Goal: Transaction & Acquisition: Purchase product/service

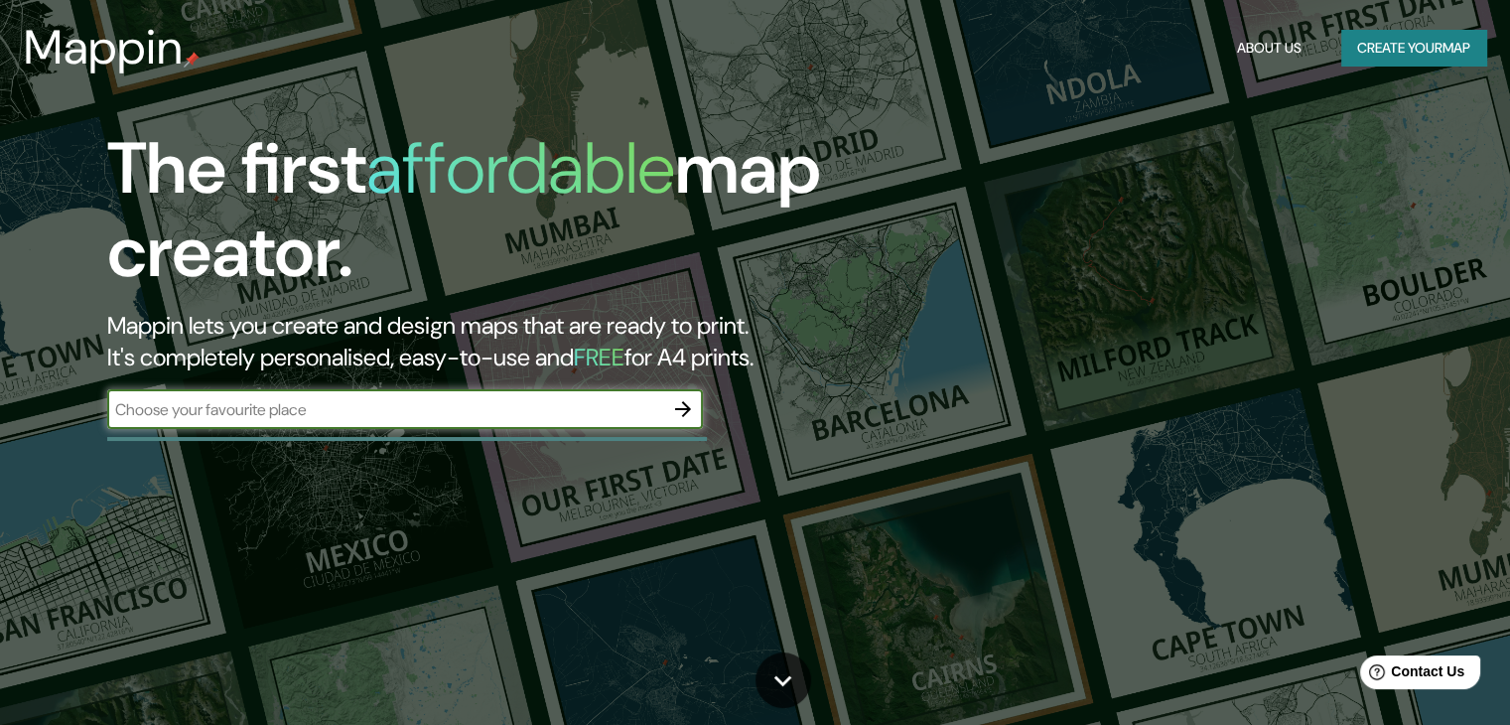
click at [771, 461] on div "The first affordable map creator. Mappin lets you create and design maps that a…" at bounding box center [755, 362] width 1510 height 725
click at [485, 410] on input "text" at bounding box center [385, 409] width 556 height 23
type input "r"
type input "[PERSON_NAME]"
click at [668, 402] on button "button" at bounding box center [683, 409] width 40 height 40
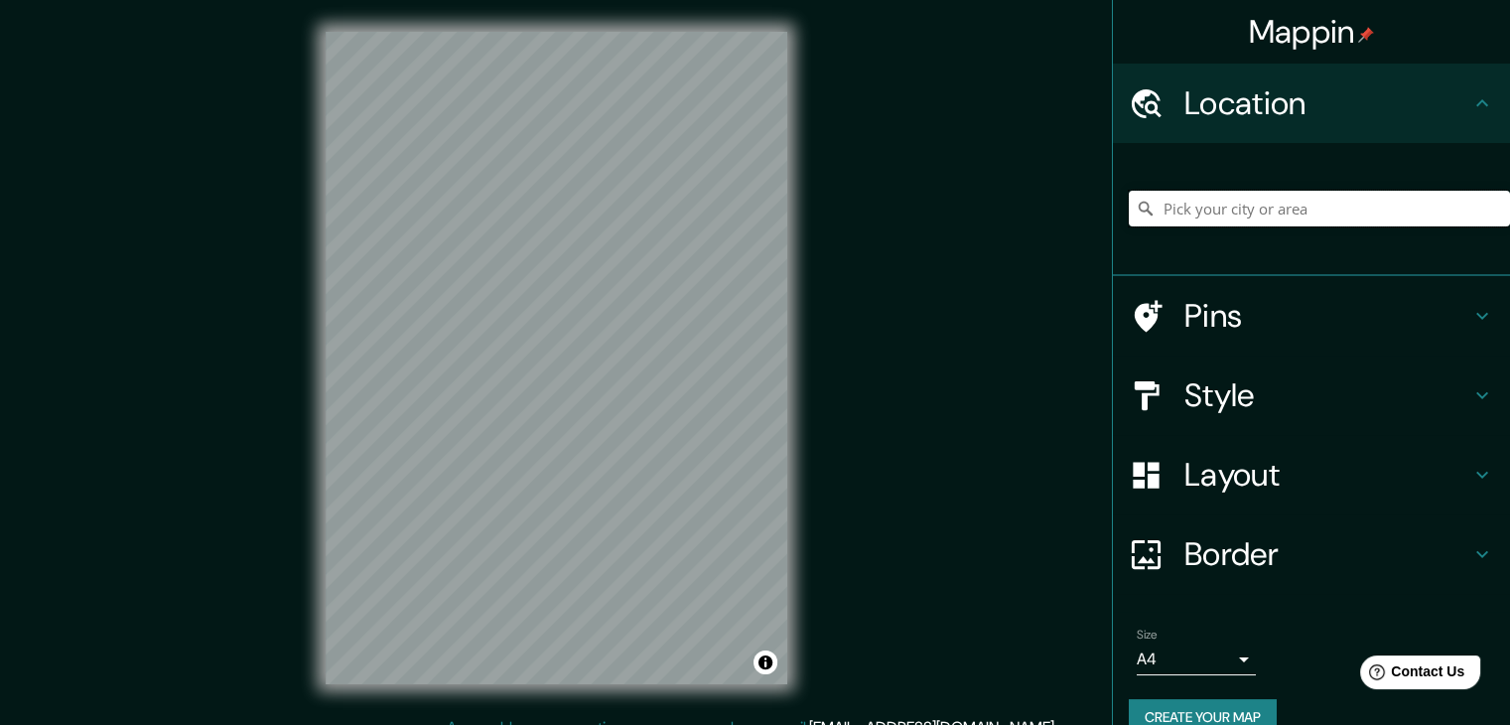
click at [1199, 213] on input "Pick your city or area" at bounding box center [1319, 209] width 381 height 36
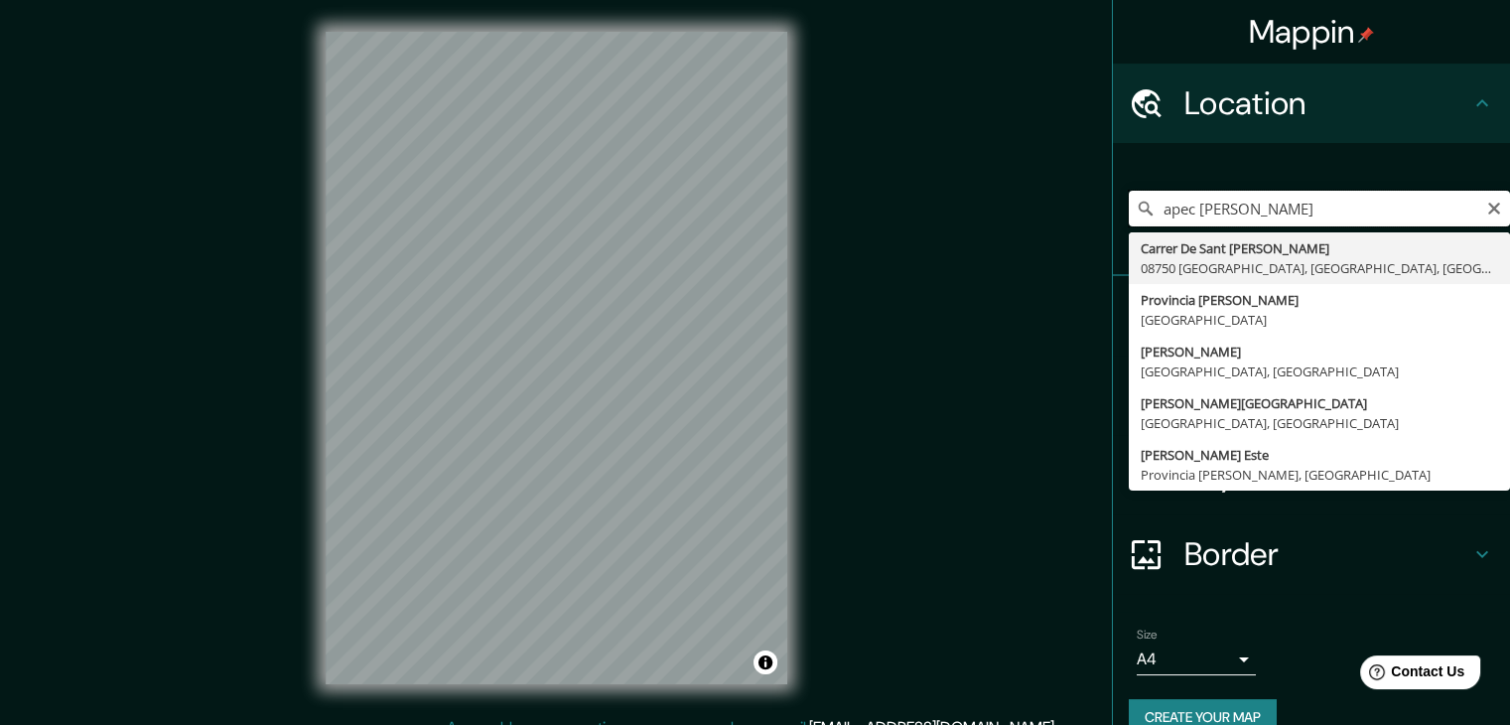
type input "apec [PERSON_NAME]"
click at [1134, 506] on div "Layout" at bounding box center [1311, 474] width 397 height 79
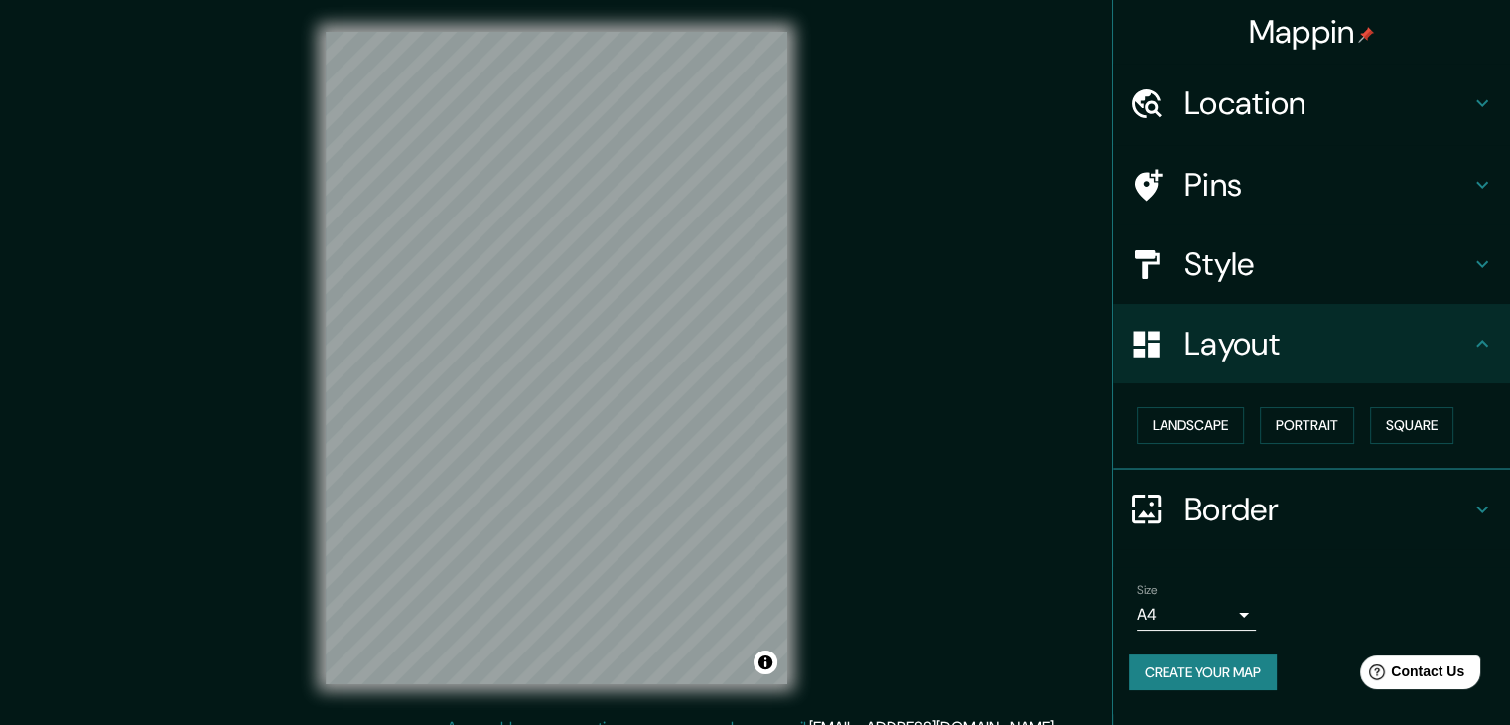
click at [1218, 97] on h4 "Location" at bounding box center [1328, 103] width 286 height 40
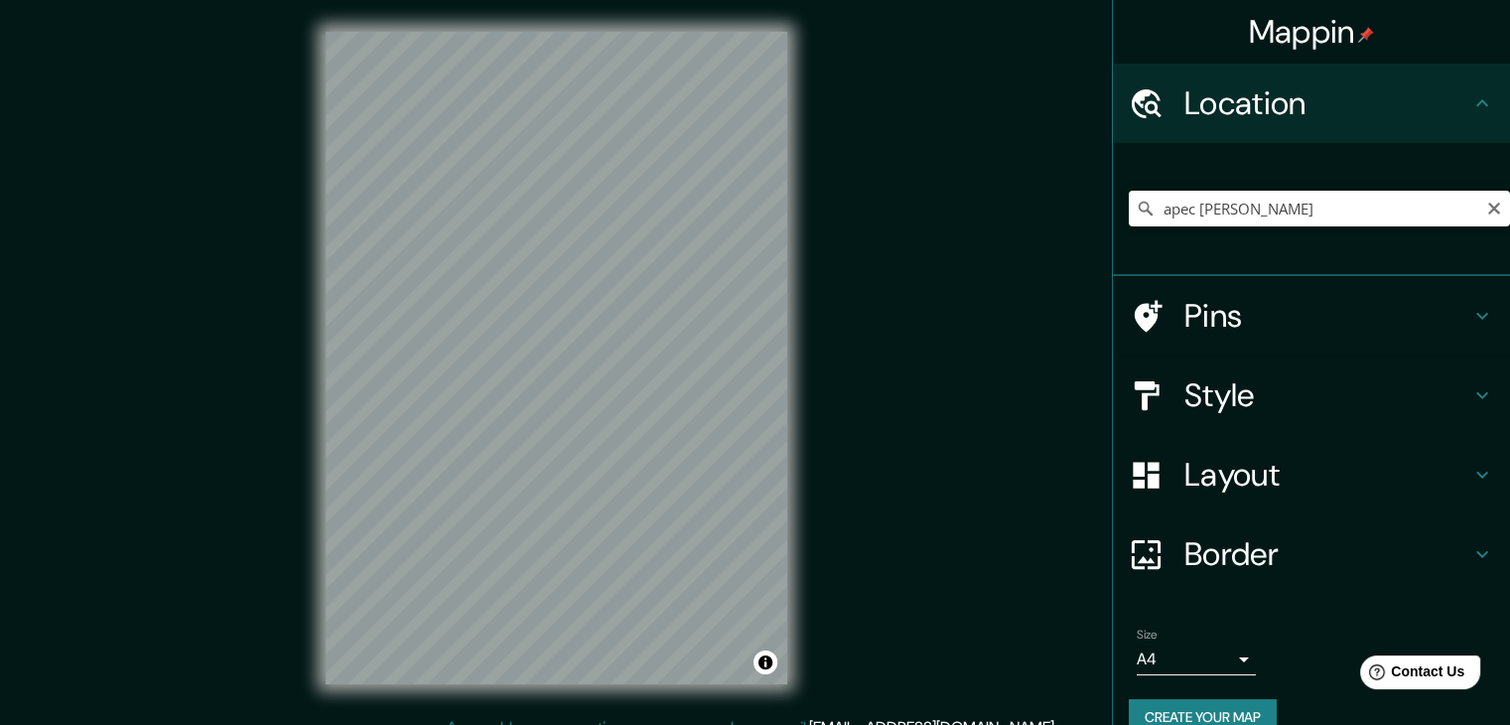
click at [1199, 323] on h4 "Pins" at bounding box center [1328, 316] width 286 height 40
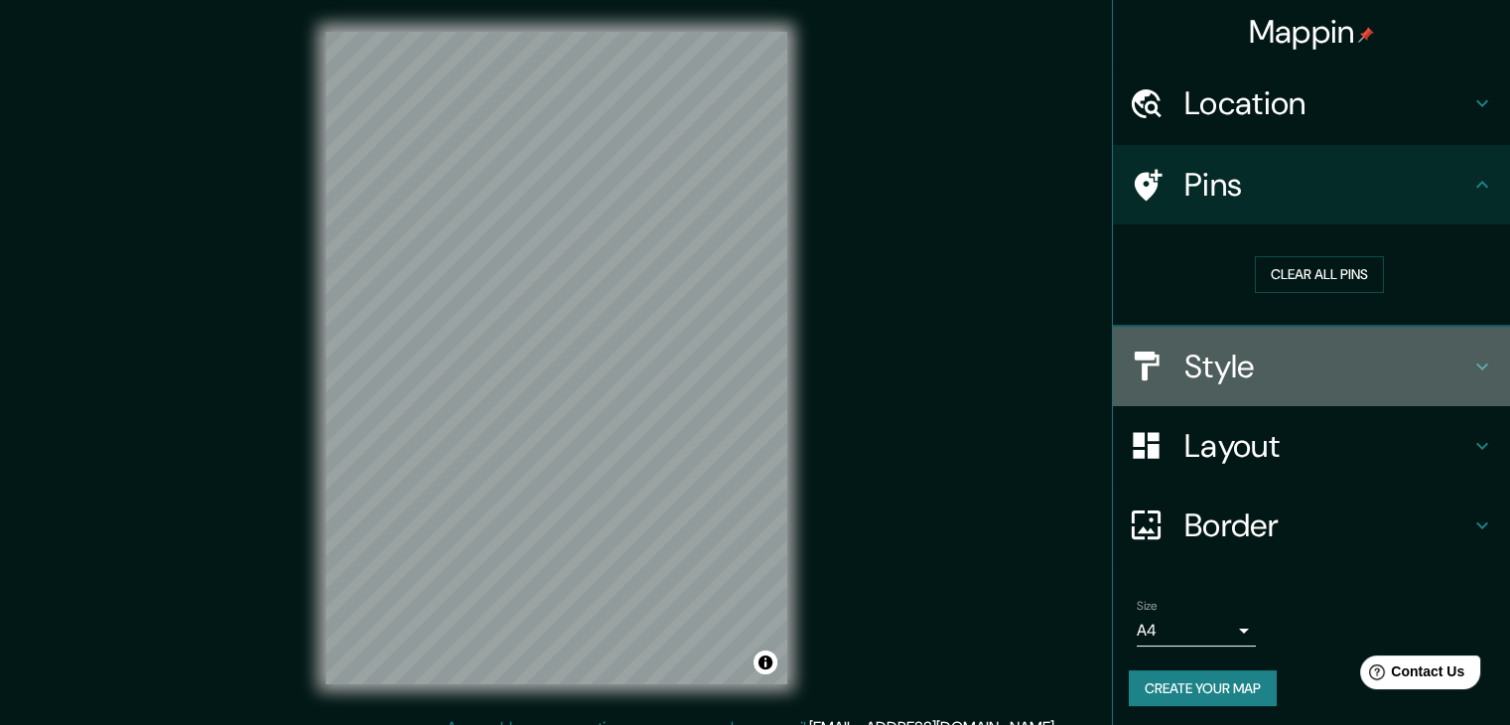
click at [1199, 348] on h4 "Style" at bounding box center [1328, 367] width 286 height 40
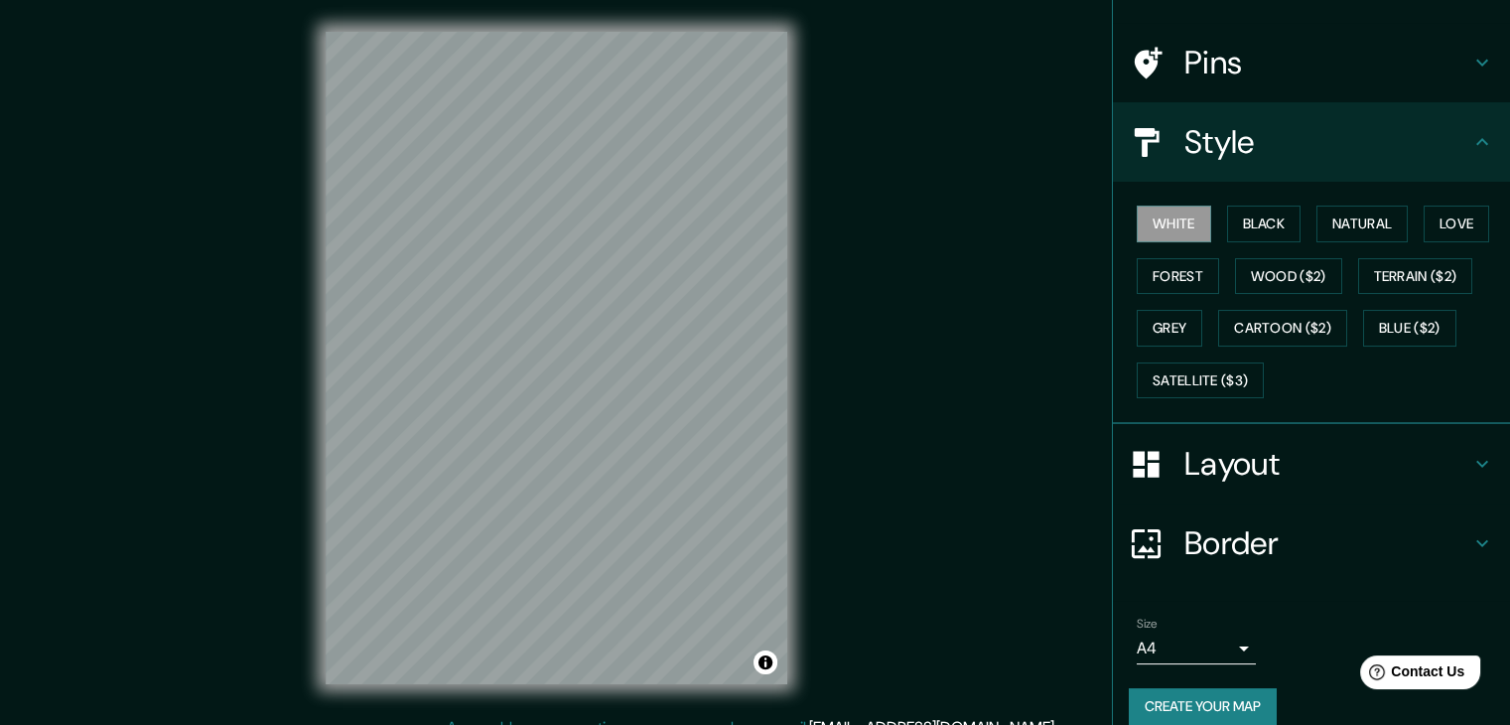
scroll to position [143, 0]
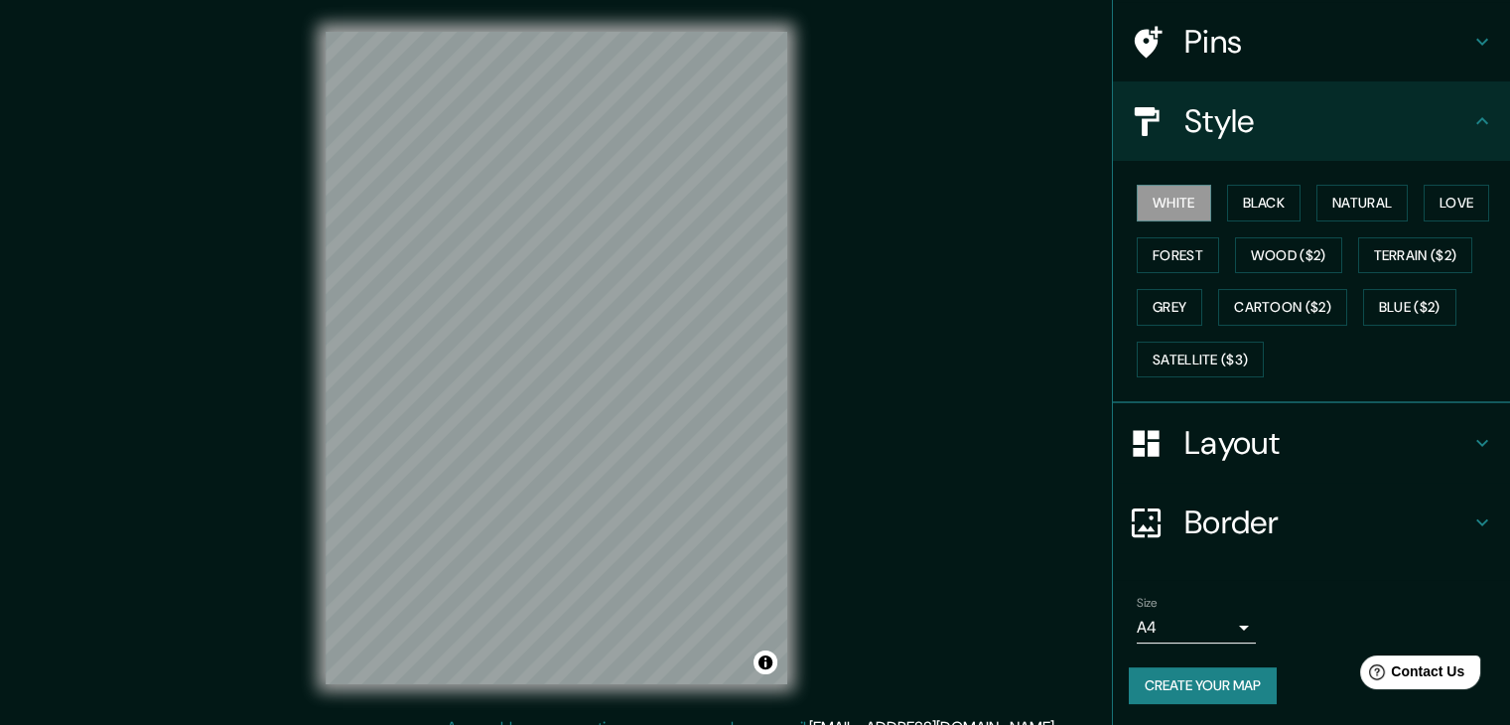
click at [1265, 180] on div "White Black Natural Love Forest Wood ($2) Terrain ($2) Grey Cartoon ($2) Blue (…" at bounding box center [1319, 281] width 381 height 209
click at [1261, 202] on button "Black" at bounding box center [1264, 203] width 74 height 37
click at [1317, 204] on button "Natural" at bounding box center [1362, 203] width 91 height 37
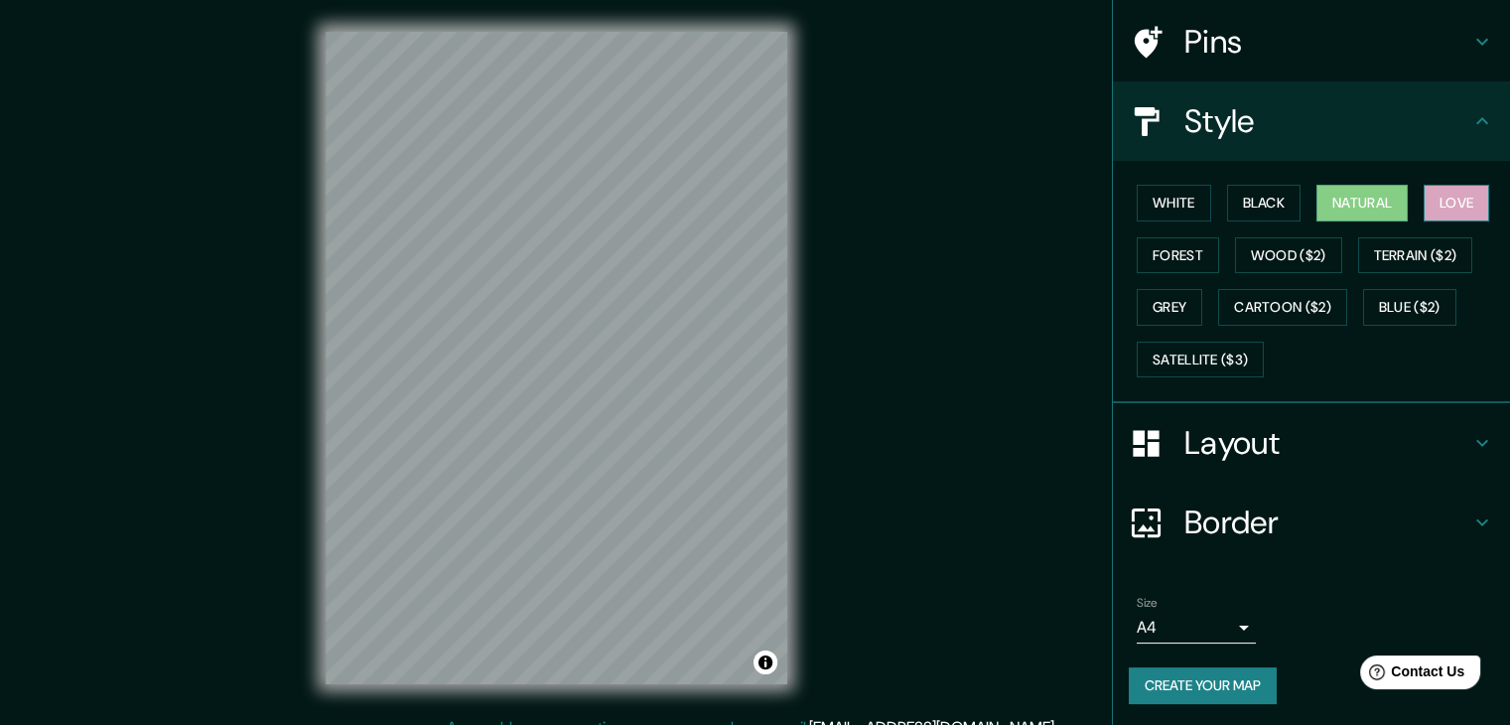
click at [1426, 207] on button "Love" at bounding box center [1457, 203] width 66 height 37
click at [1176, 257] on button "Forest" at bounding box center [1178, 255] width 82 height 37
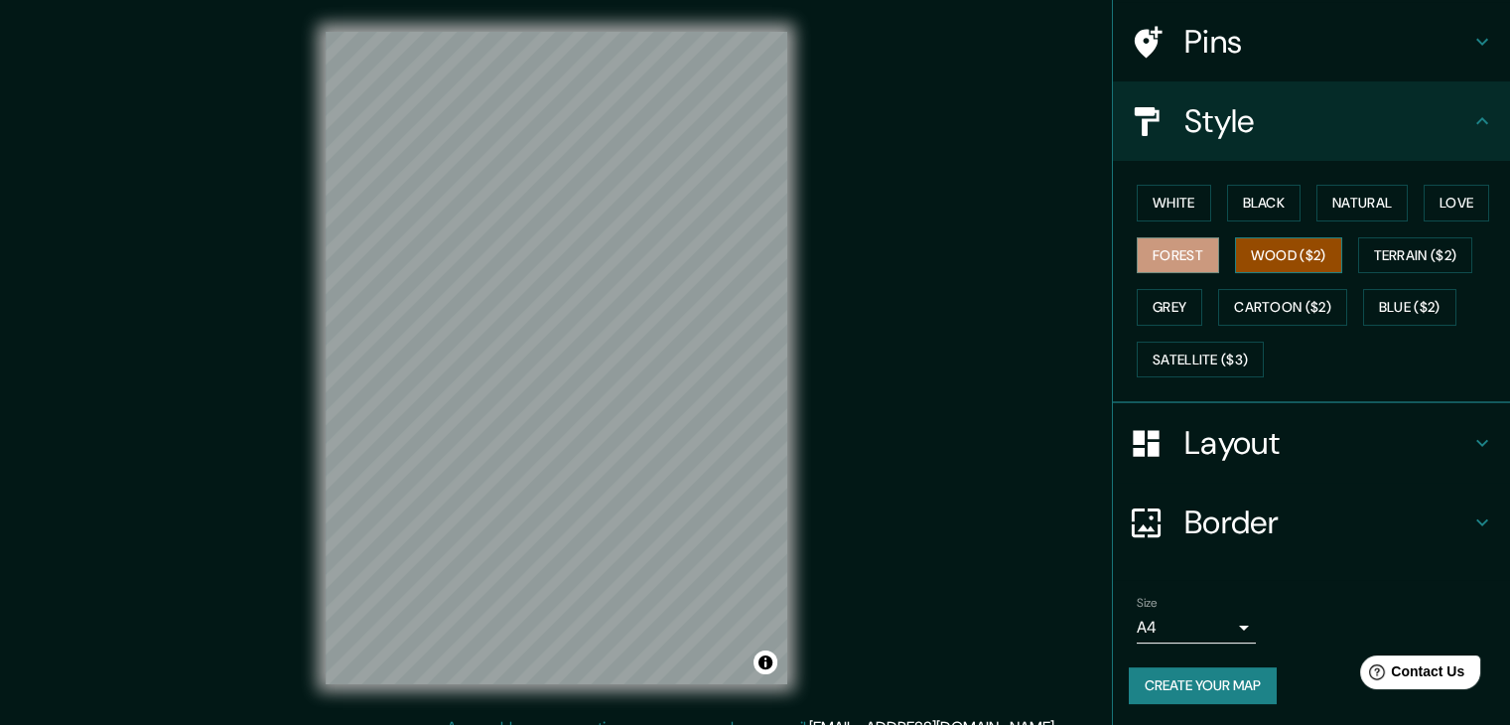
click at [1247, 250] on button "Wood ($2)" at bounding box center [1288, 255] width 107 height 37
click at [1386, 256] on button "Terrain ($2)" at bounding box center [1415, 255] width 115 height 37
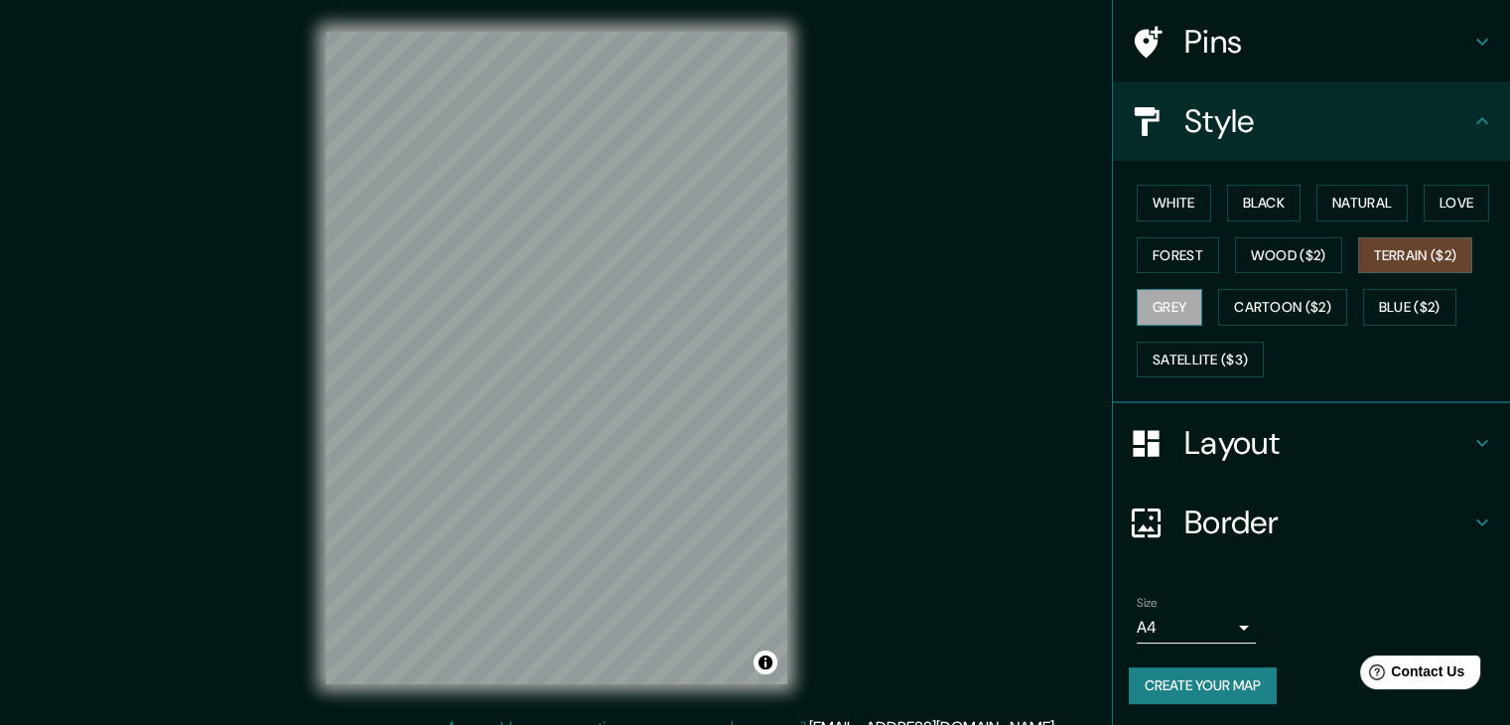
click at [1156, 308] on button "Grey" at bounding box center [1170, 307] width 66 height 37
click at [1223, 308] on button "Cartoon ($2)" at bounding box center [1282, 307] width 129 height 37
click at [1156, 299] on button "Grey" at bounding box center [1170, 307] width 66 height 37
click at [1280, 307] on button "Cartoon ($2)" at bounding box center [1282, 307] width 129 height 37
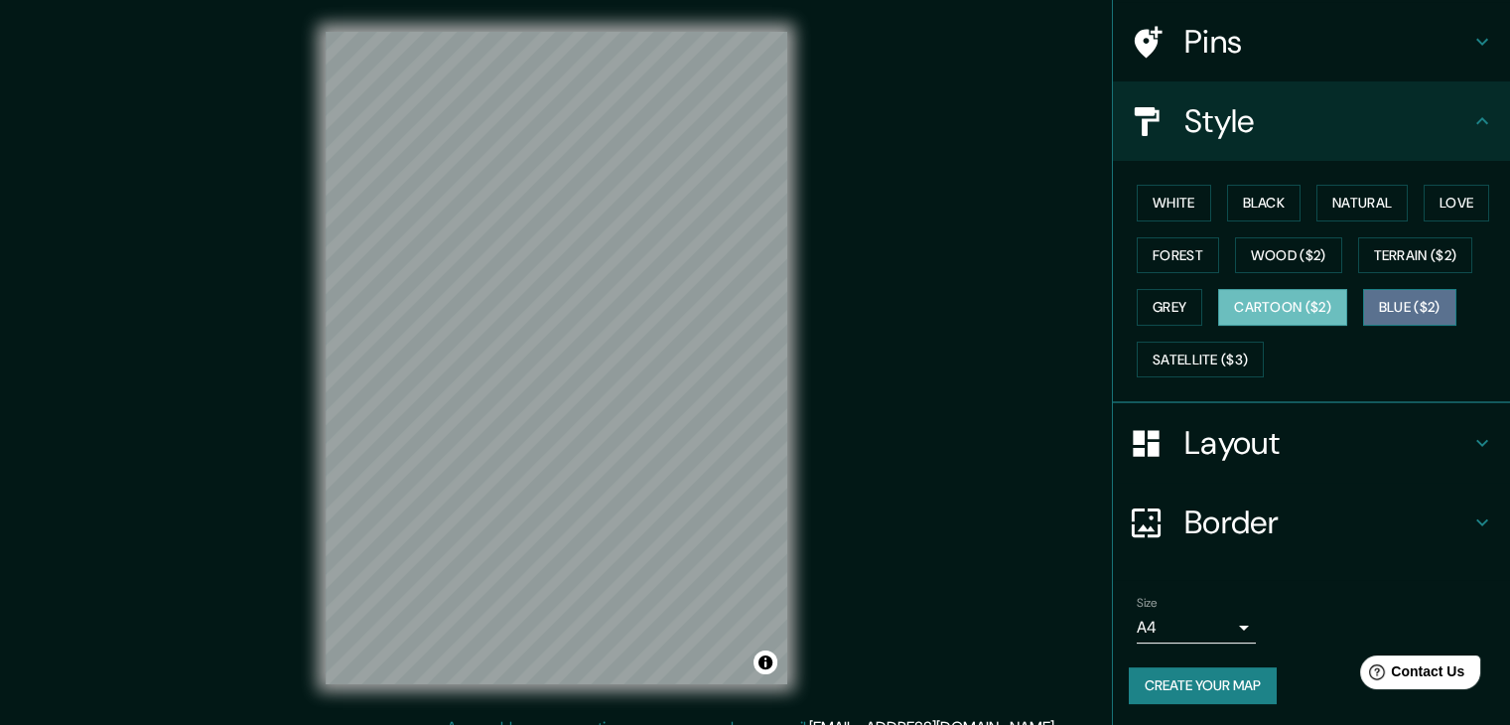
click at [1423, 308] on button "Blue ($2)" at bounding box center [1409, 307] width 93 height 37
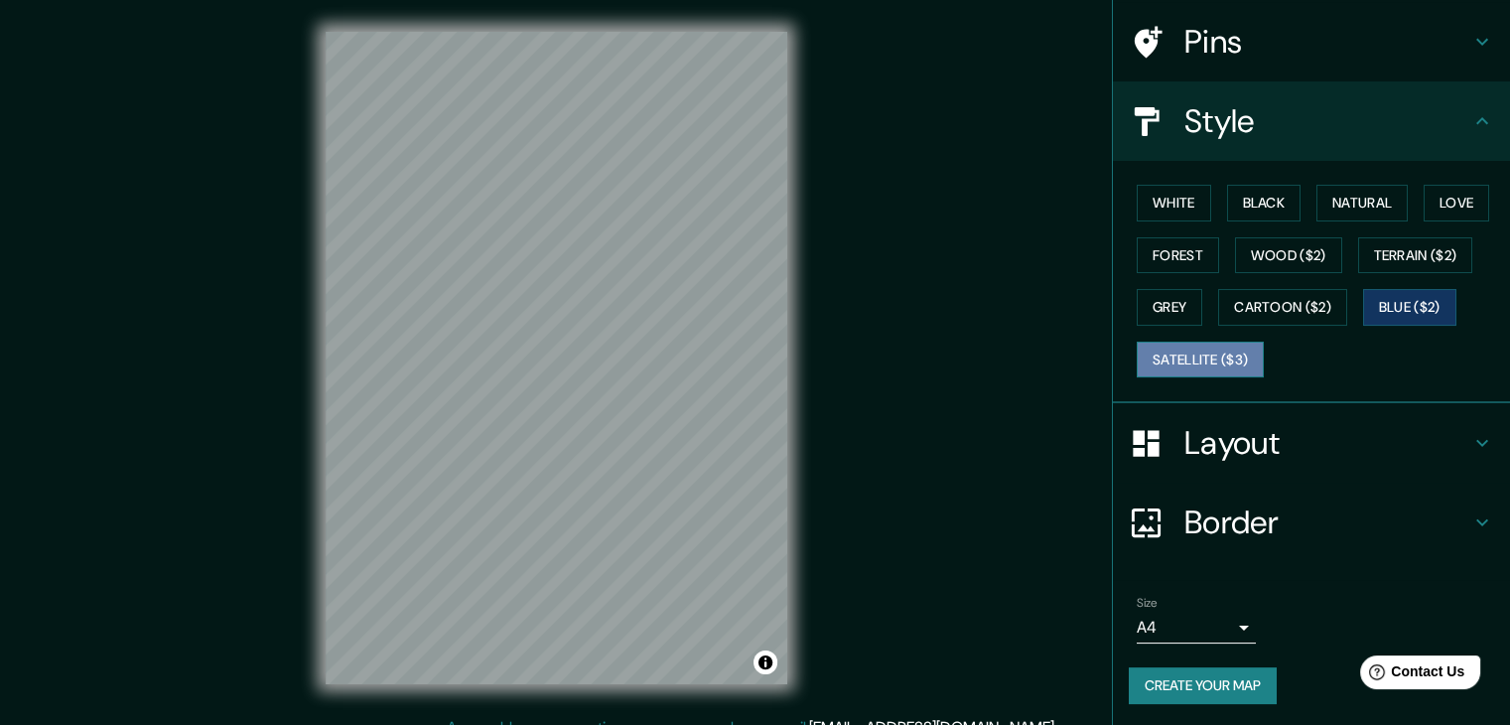
click at [1199, 367] on button "Satellite ($3)" at bounding box center [1200, 360] width 127 height 37
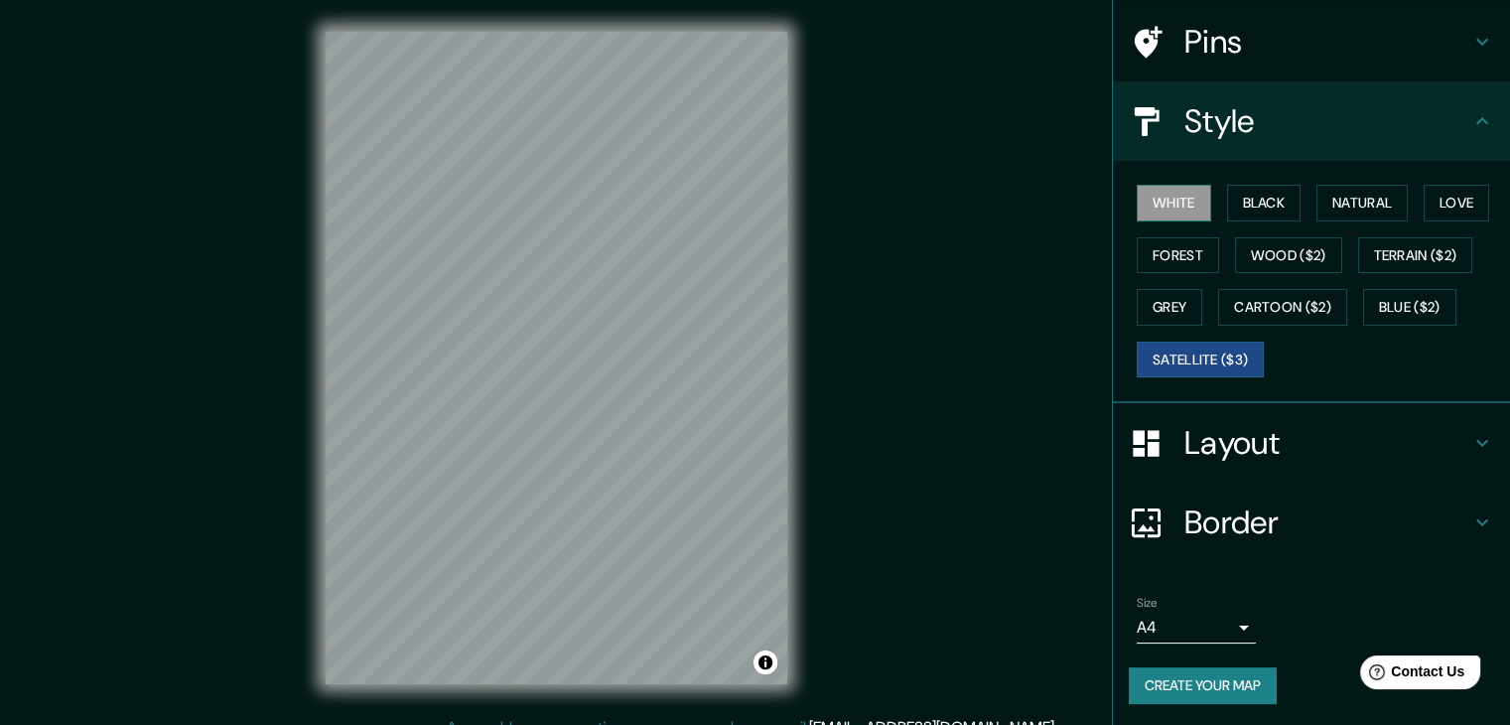
click at [1170, 206] on button "White" at bounding box center [1174, 203] width 74 height 37
click at [1227, 204] on button "Black" at bounding box center [1264, 203] width 74 height 37
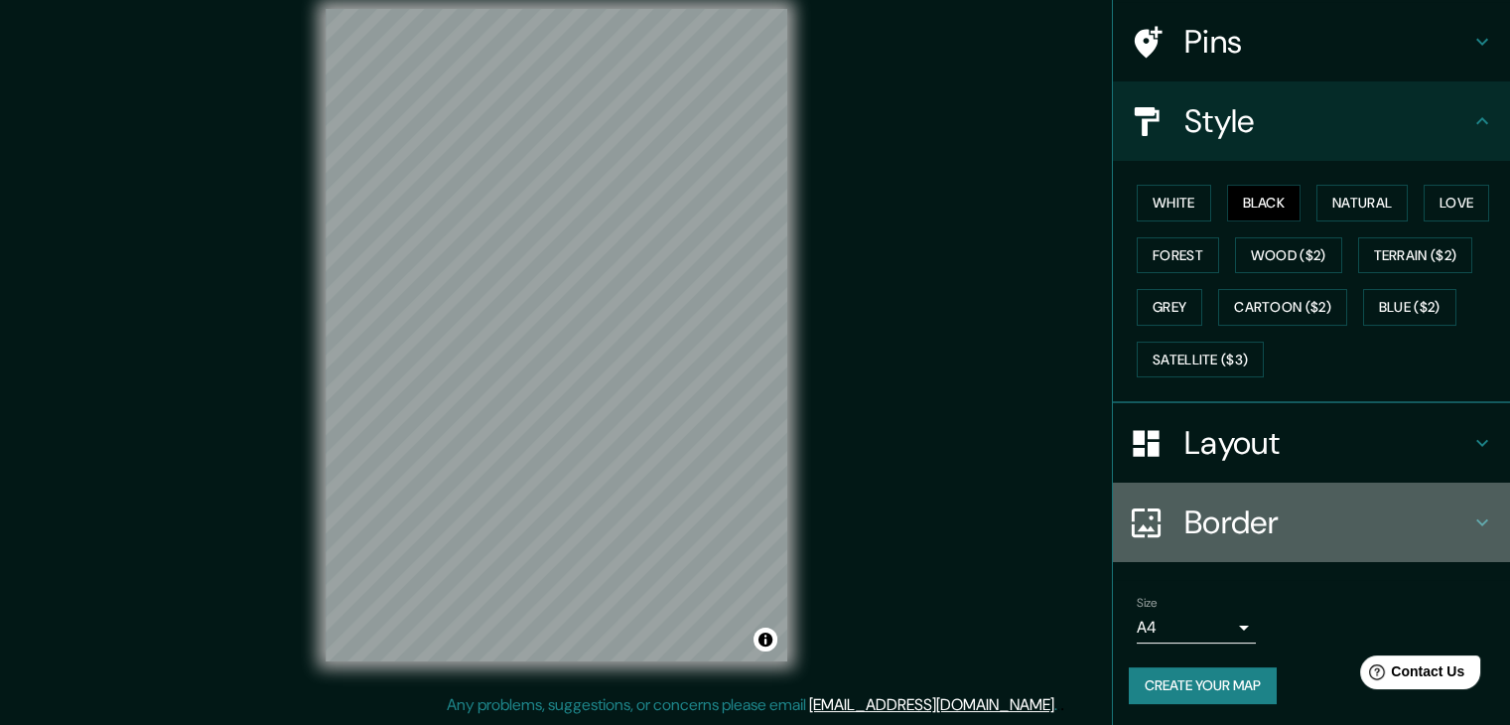
click at [1226, 530] on h4 "Border" at bounding box center [1328, 522] width 286 height 40
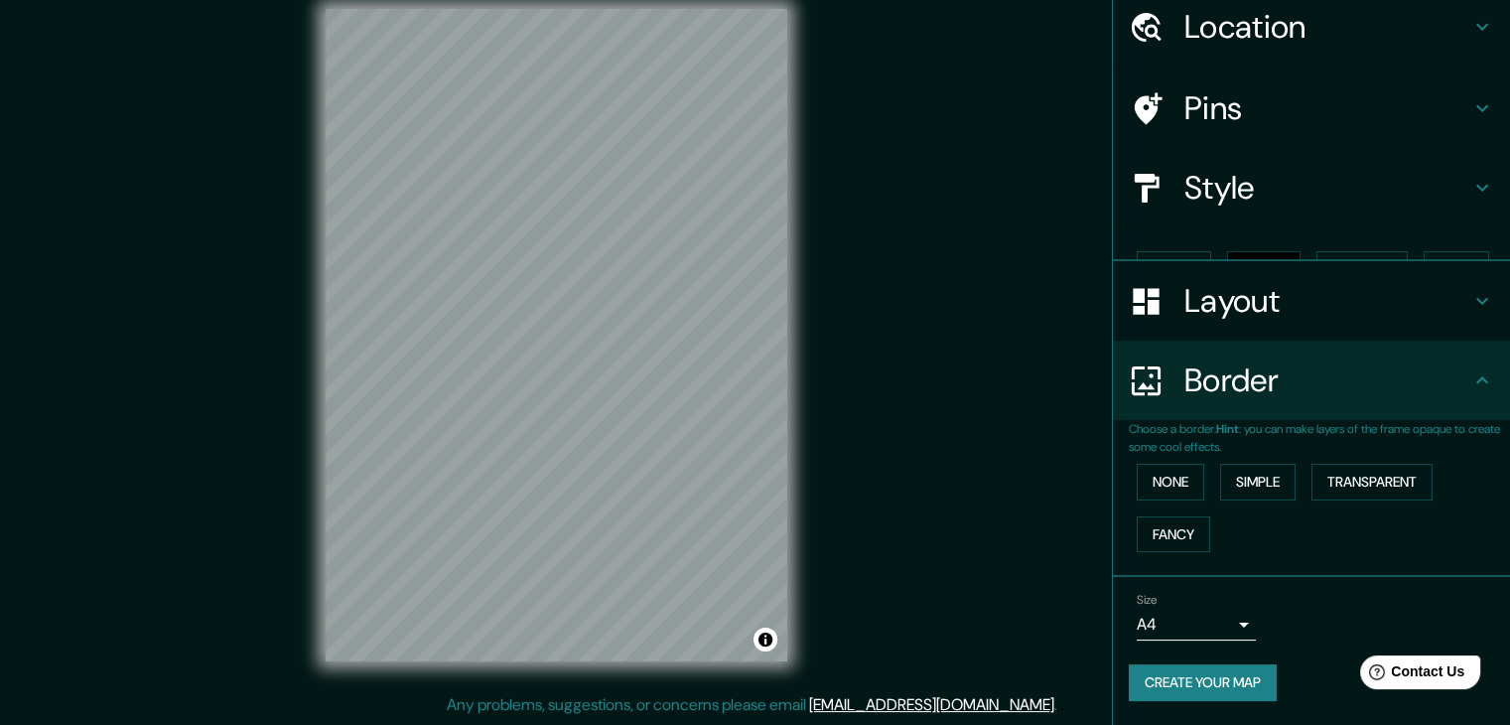
scroll to position [42, 0]
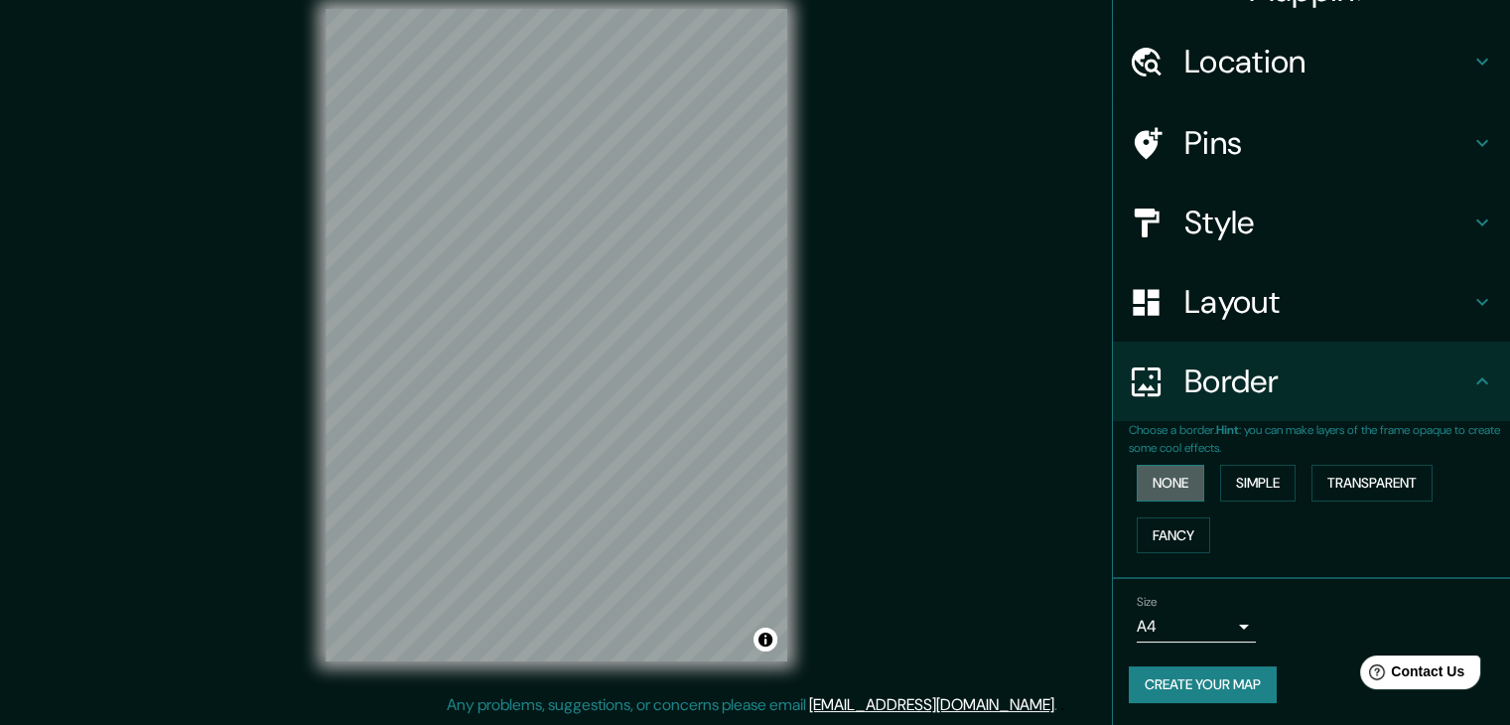
click at [1168, 476] on button "None" at bounding box center [1171, 483] width 68 height 37
click at [1258, 471] on button "Simple" at bounding box center [1257, 483] width 75 height 37
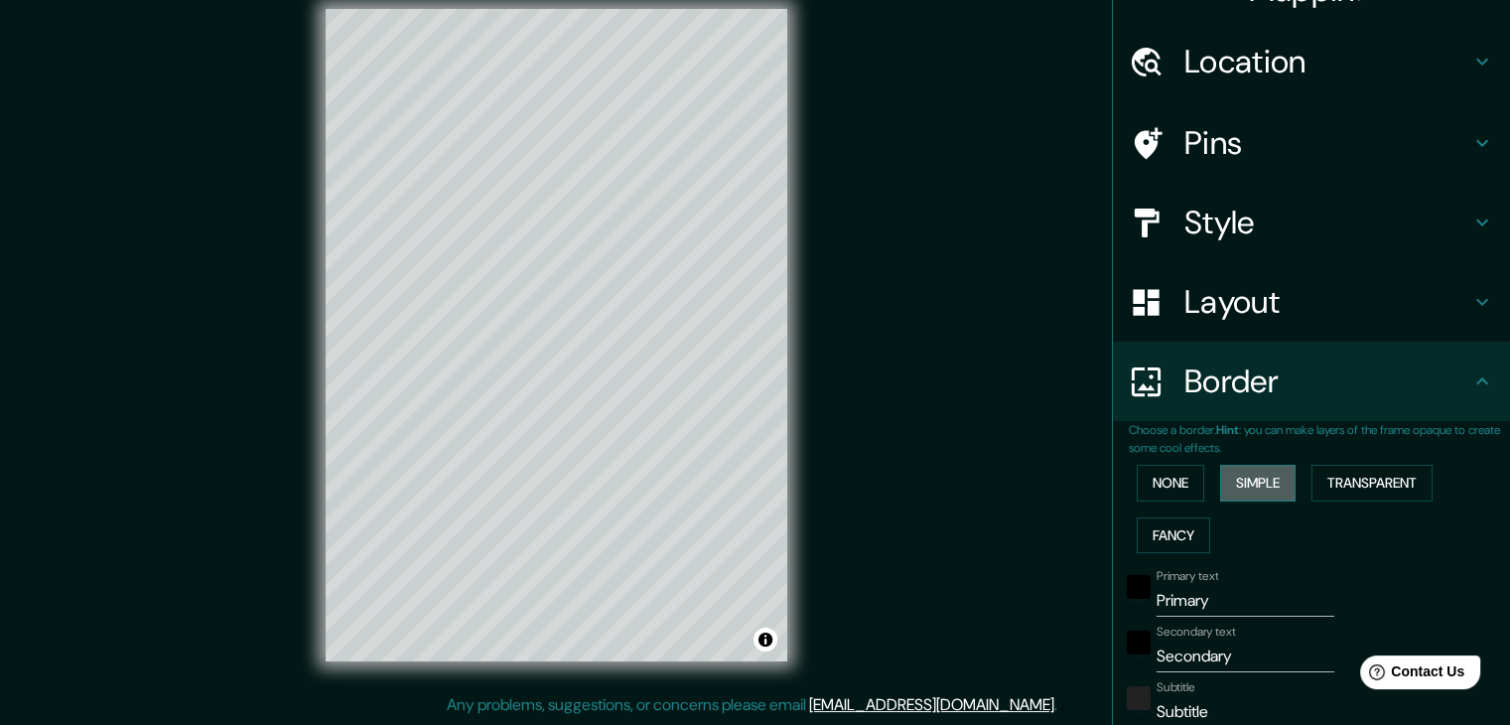
click at [1262, 481] on button "Simple" at bounding box center [1257, 483] width 75 height 37
type input "37"
click at [1339, 490] on button "Transparent" at bounding box center [1372, 483] width 121 height 37
click at [1179, 525] on button "Fancy" at bounding box center [1173, 535] width 73 height 37
click at [1174, 486] on button "None" at bounding box center [1171, 483] width 68 height 37
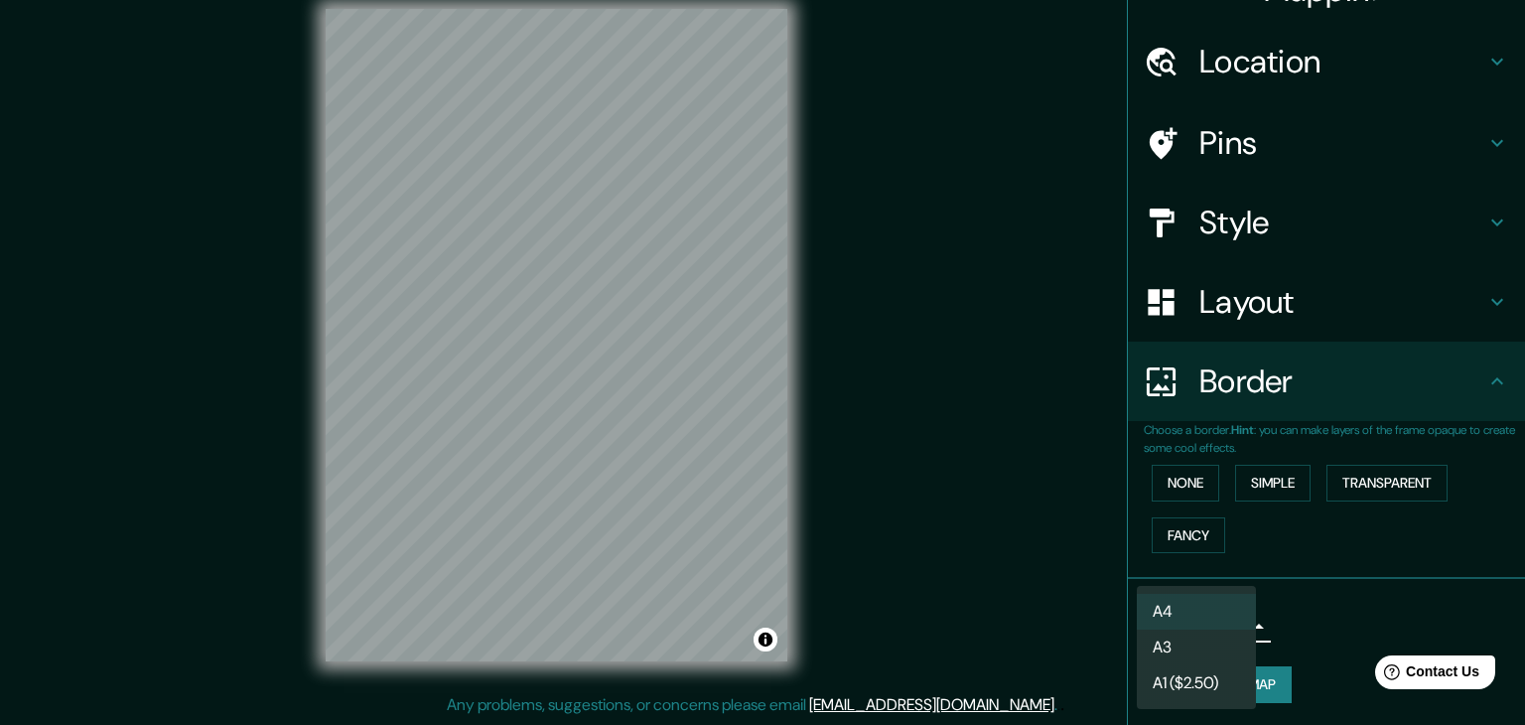
click at [1235, 621] on body "Mappin Location [GEOGRAPHIC_DATA] [PERSON_NAME][GEOGRAPHIC_DATA] [GEOGRAPHIC_DA…" at bounding box center [762, 339] width 1525 height 725
click at [1215, 655] on li "A3" at bounding box center [1196, 648] width 119 height 36
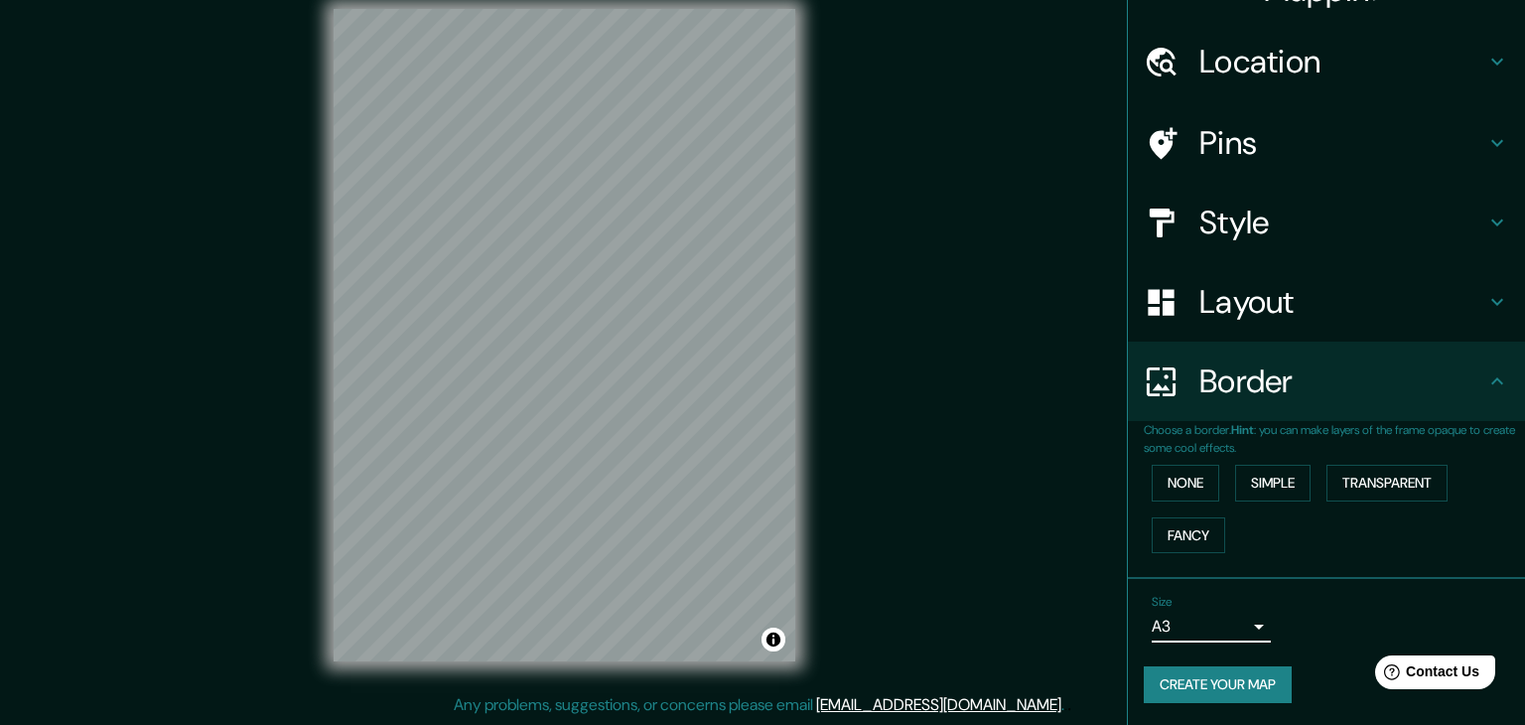
click at [1204, 636] on body "Mappin Location [GEOGRAPHIC_DATA] [PERSON_NAME][GEOGRAPHIC_DATA] [GEOGRAPHIC_DA…" at bounding box center [762, 339] width 1525 height 725
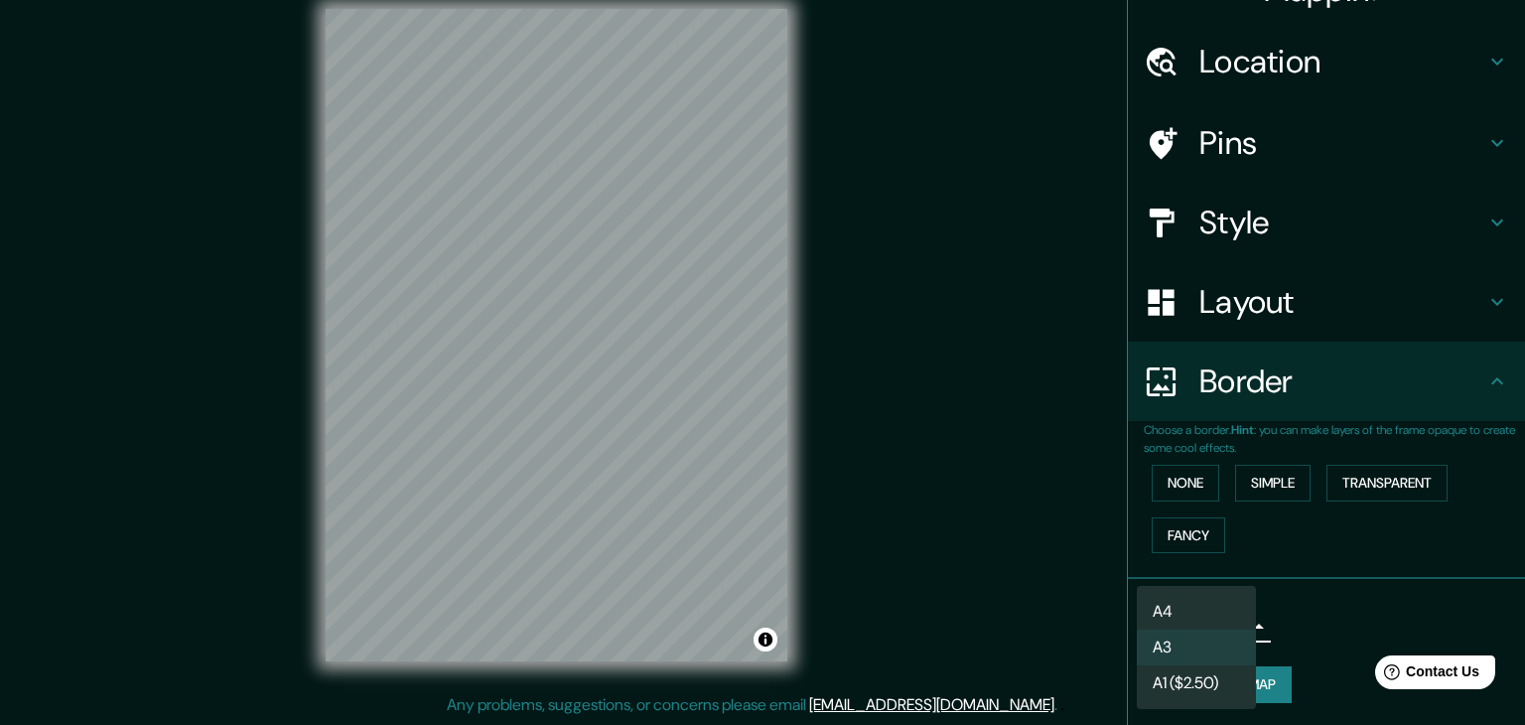
click at [1197, 608] on li "A4" at bounding box center [1196, 612] width 119 height 36
type input "single"
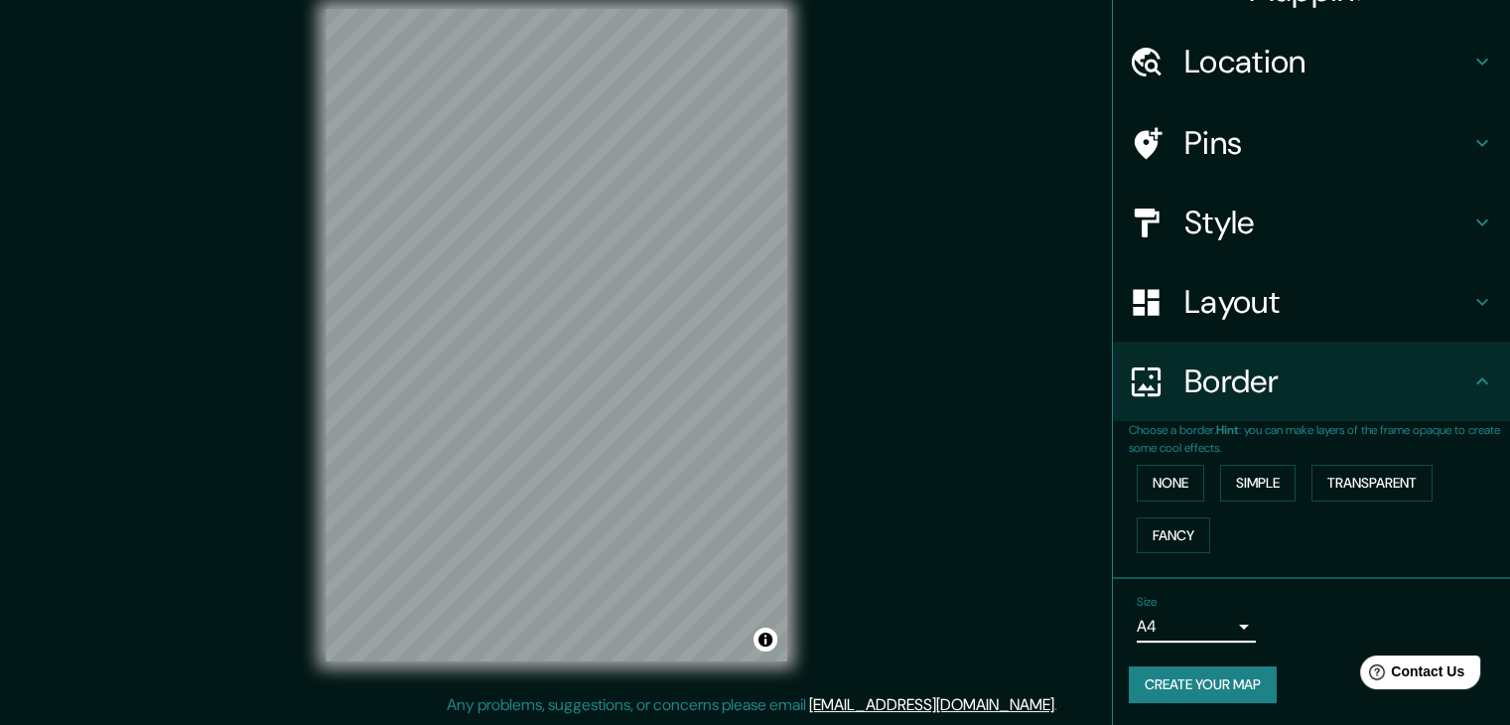
click at [1320, 615] on div "Size A4 single" at bounding box center [1311, 619] width 365 height 64
click at [1239, 688] on button "Create your map" at bounding box center [1203, 684] width 148 height 37
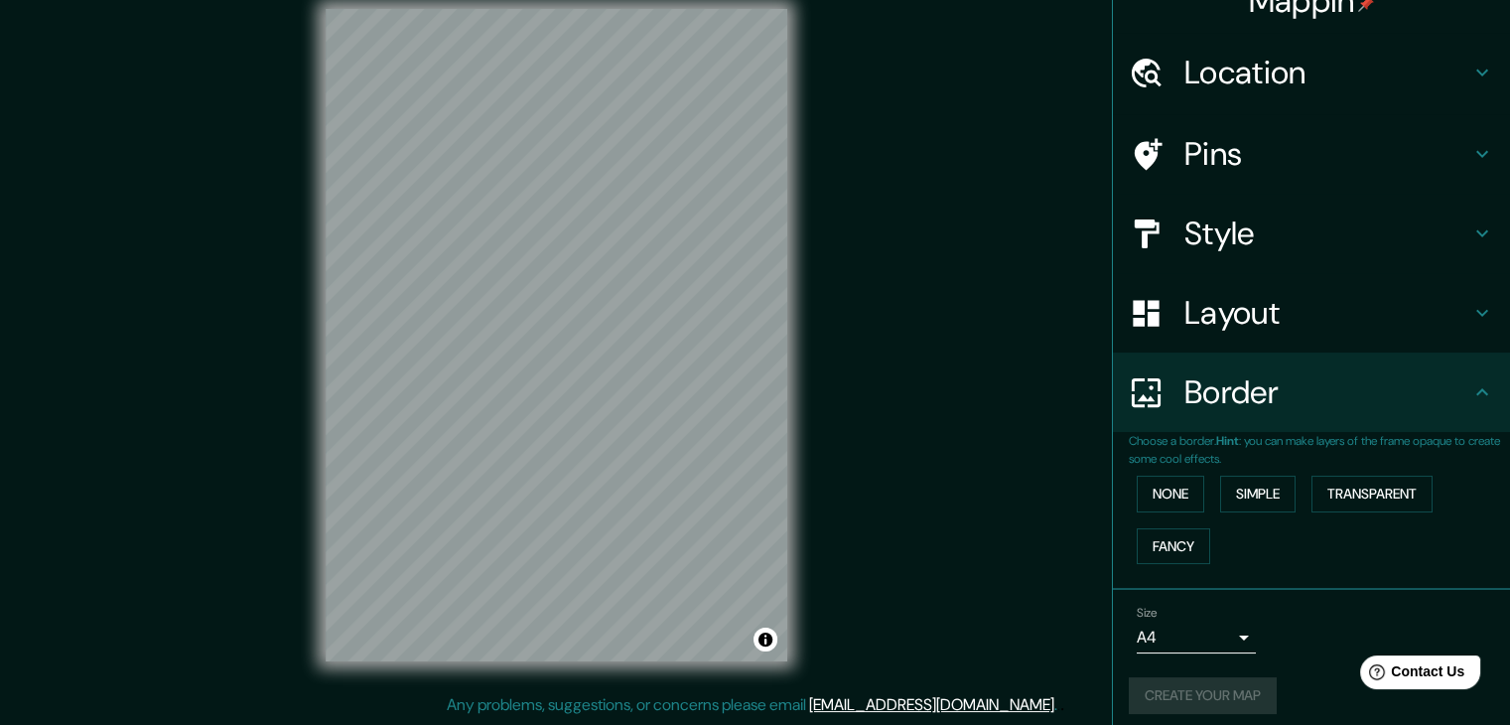
scroll to position [0, 0]
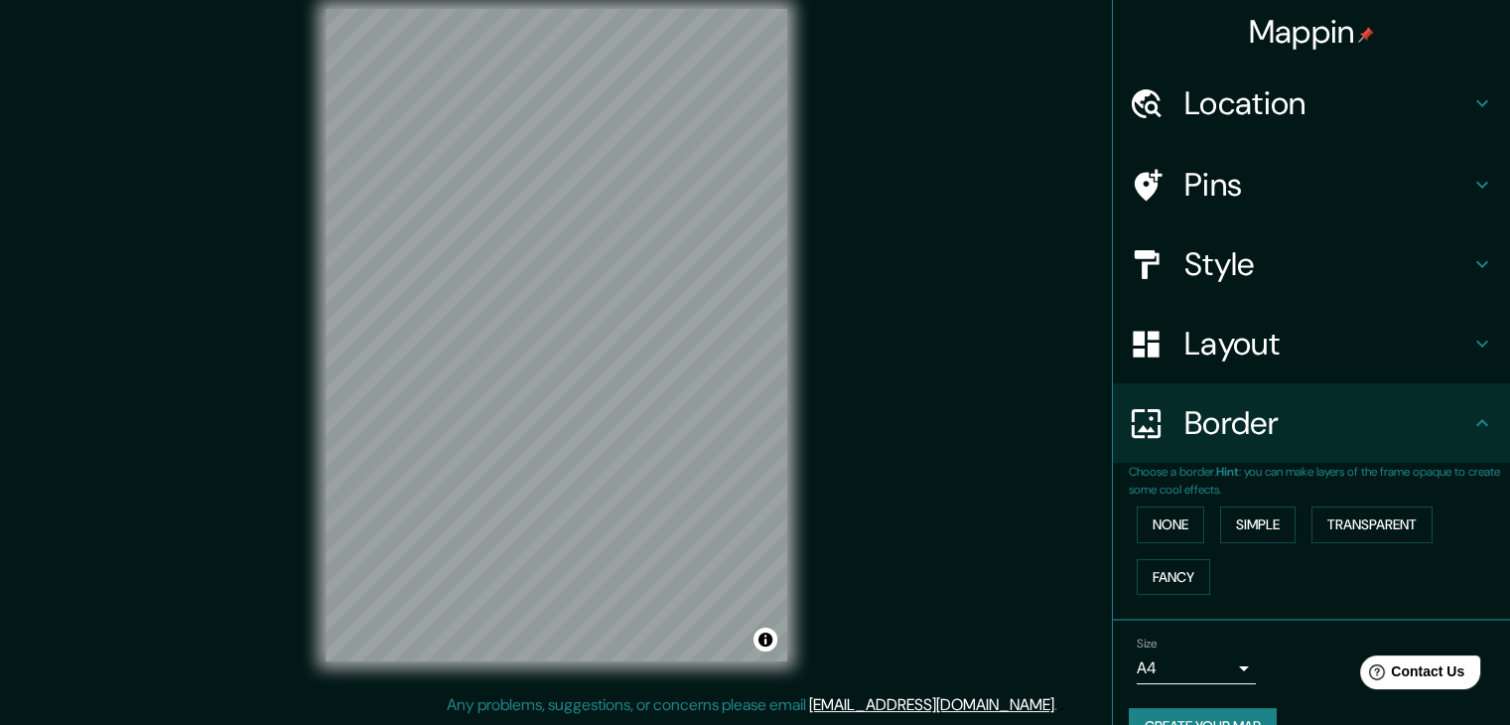
click at [903, 407] on div "Mappin Location [GEOGRAPHIC_DATA] [PERSON_NAME][GEOGRAPHIC_DATA] [GEOGRAPHIC_DA…" at bounding box center [755, 351] width 1510 height 748
click at [795, 509] on div "© Mapbox © OpenStreetMap Improve this map" at bounding box center [556, 335] width 525 height 716
click at [1245, 723] on button "Create your map" at bounding box center [1203, 726] width 148 height 37
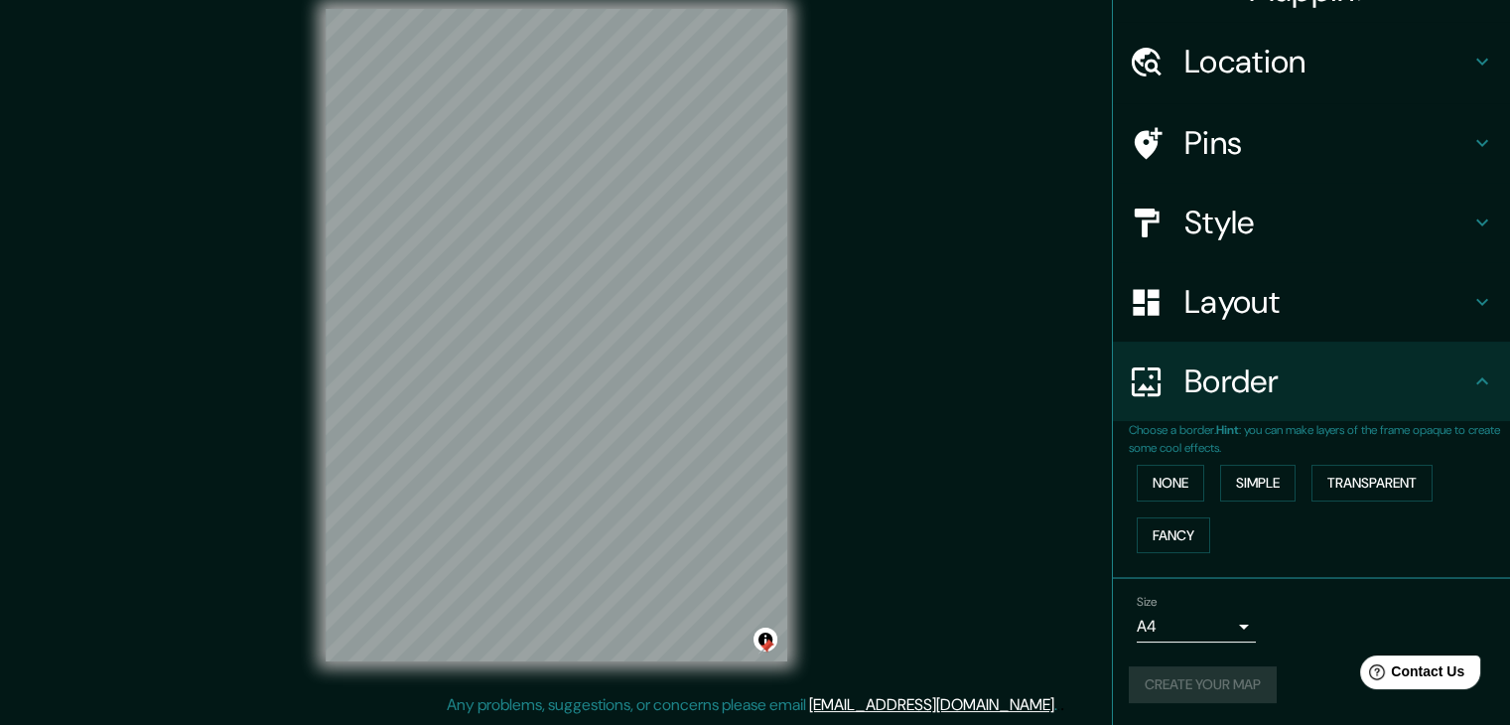
drag, startPoint x: 859, startPoint y: 629, endPoint x: 841, endPoint y: 477, distance: 153.0
click at [862, 567] on div "Mappin Location [GEOGRAPHIC_DATA] [PERSON_NAME][GEOGRAPHIC_DATA] [GEOGRAPHIC_DA…" at bounding box center [755, 351] width 1510 height 748
